Goal: Task Accomplishment & Management: Manage account settings

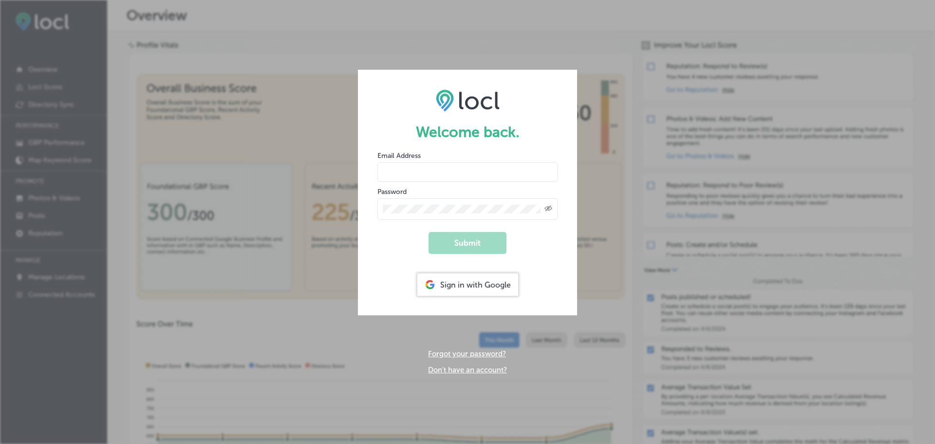
click at [482, 171] on input "email" at bounding box center [468, 171] width 180 height 19
type input "[EMAIL_ADDRESS][DOMAIN_NAME]"
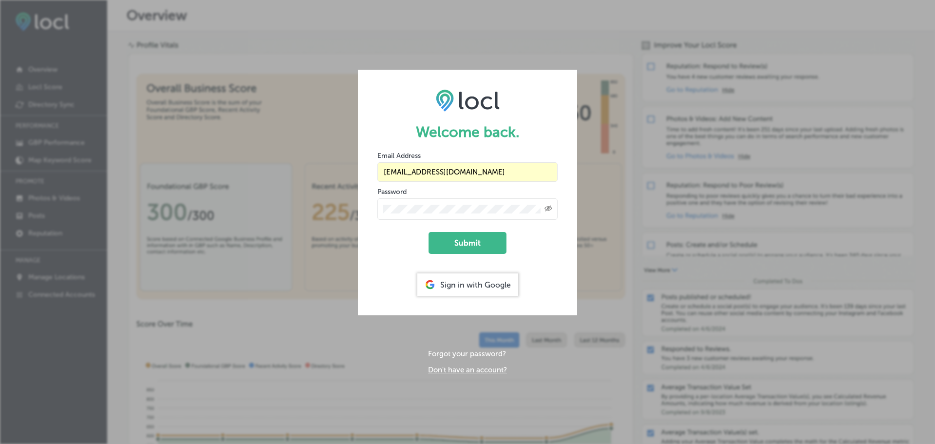
drag, startPoint x: 475, startPoint y: 239, endPoint x: 581, endPoint y: 246, distance: 106.4
click at [475, 239] on button "Submit" at bounding box center [468, 243] width 78 height 22
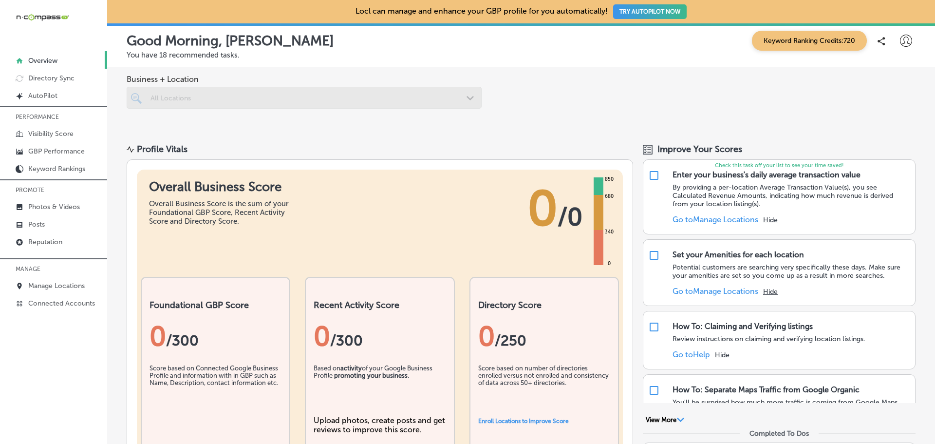
click at [604, 57] on p "You have 18 recommended tasks." at bounding box center [521, 55] width 789 height 9
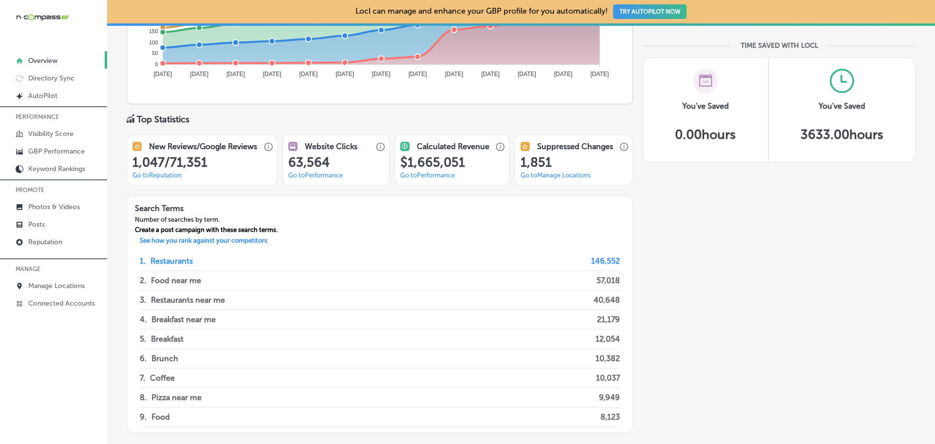
scroll to position [731, 0]
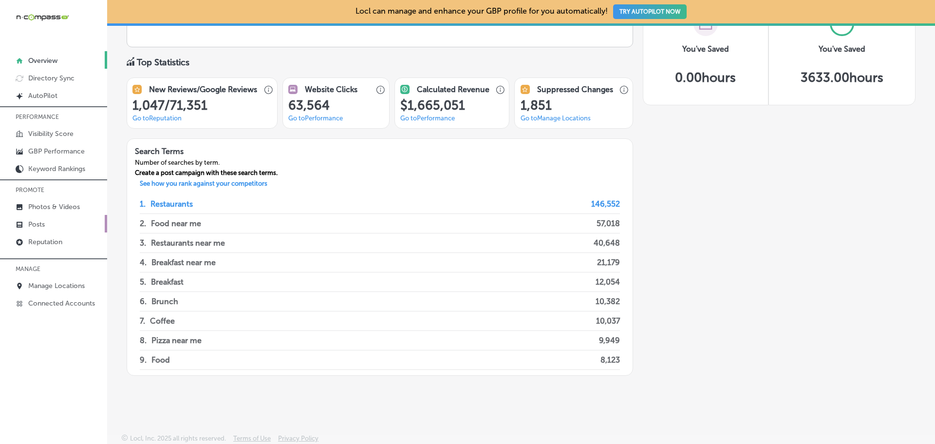
click at [36, 224] on p "Posts" at bounding box center [36, 224] width 17 height 8
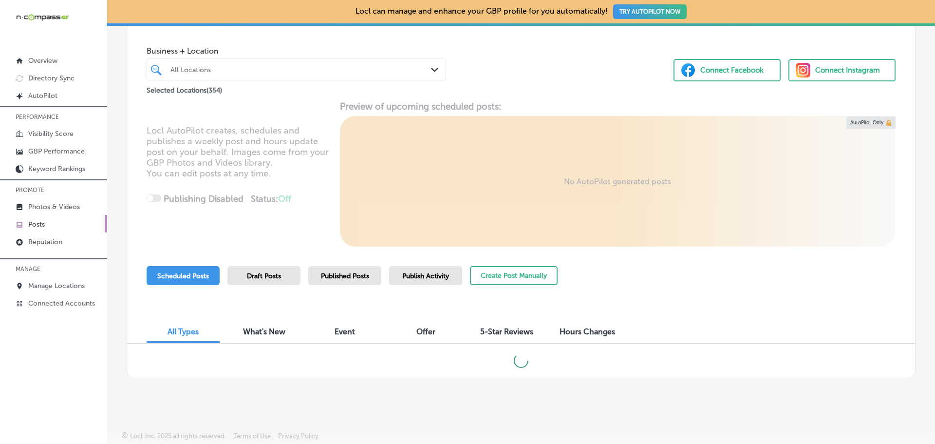
scroll to position [49, 0]
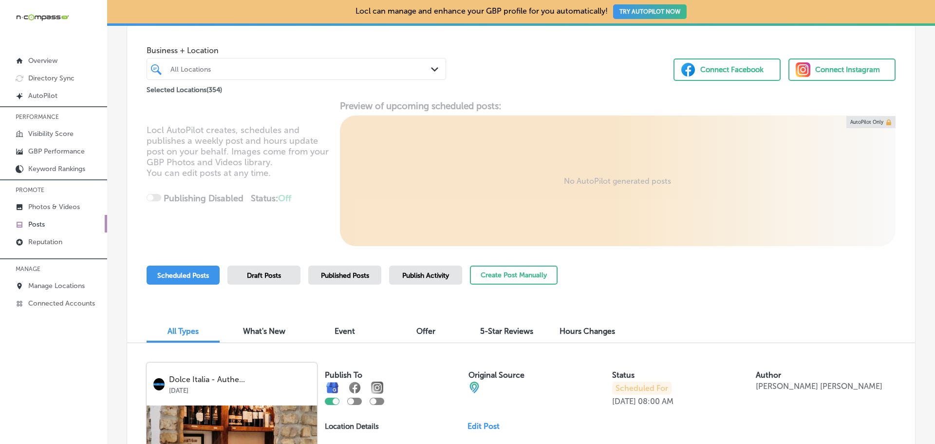
click at [173, 91] on p "Selected Locations ( 354 )" at bounding box center [185, 88] width 76 height 12
click at [215, 87] on p "Selected Locations ( 354 )" at bounding box center [185, 88] width 76 height 12
click at [224, 71] on div "All Locations" at bounding box center [302, 69] width 262 height 8
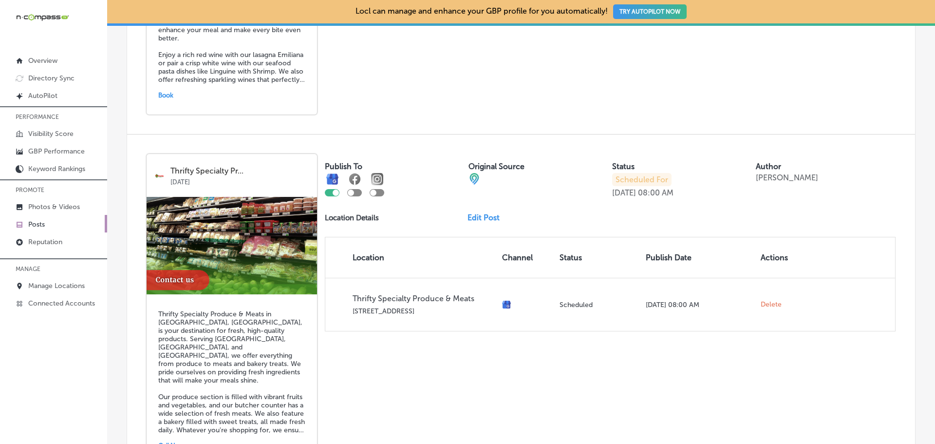
scroll to position [634, 0]
